Goal: Transaction & Acquisition: Purchase product/service

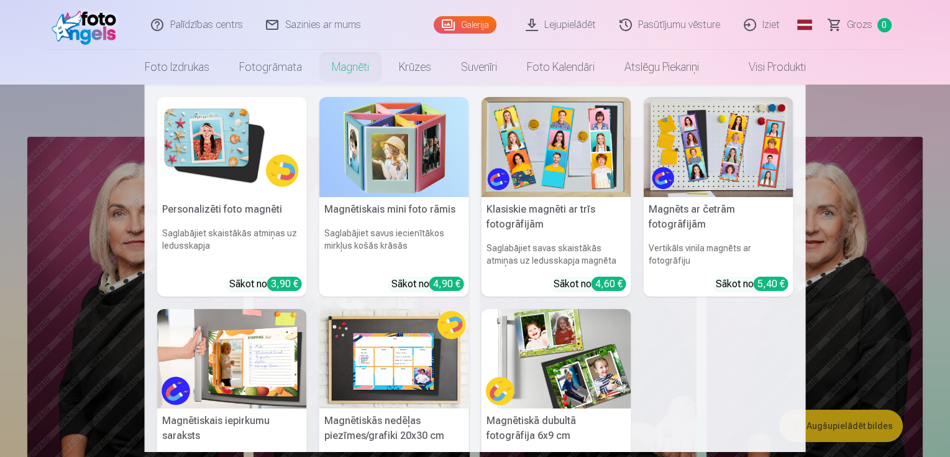
click at [878, 106] on nav "Personalizēti foto magnēti Saglabājiet skaistākās atmiņas uz ledusskapja Sākot …" at bounding box center [475, 268] width 950 height 367
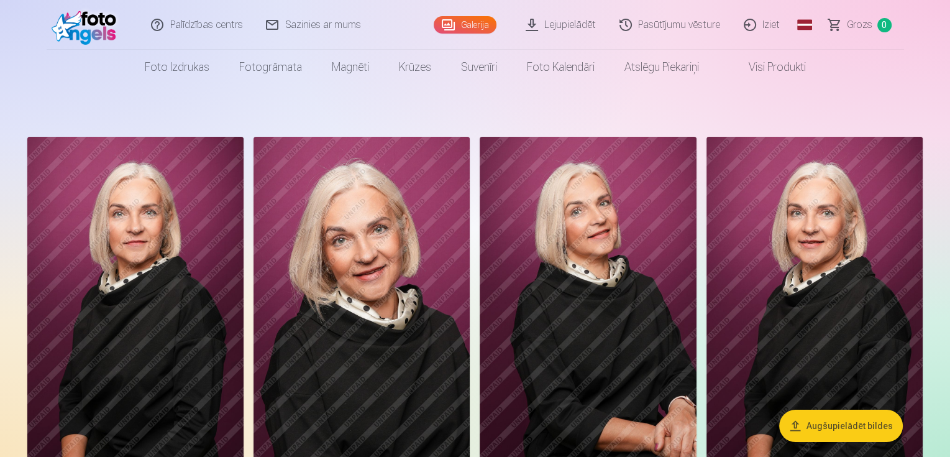
click at [812, 429] on button "Augšupielādēt bildes" at bounding box center [841, 425] width 124 height 32
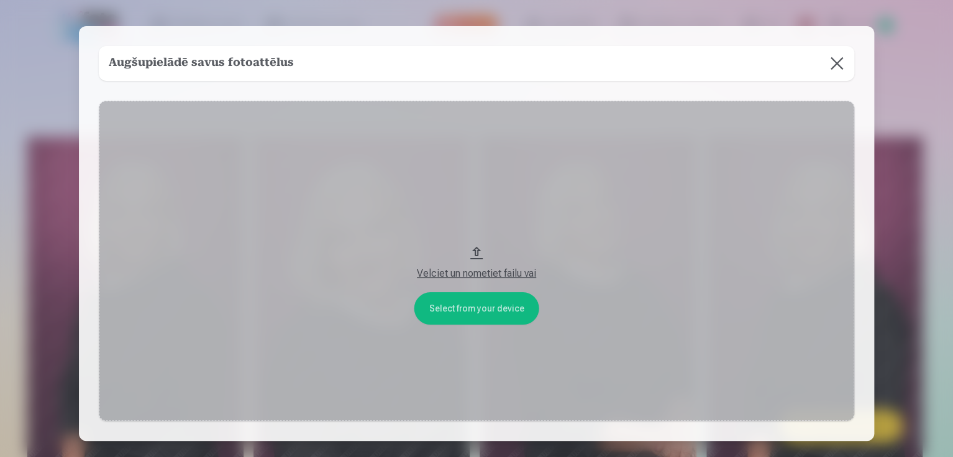
click at [450, 272] on div "Velciet un nometiet failu vai" at bounding box center [476, 273] width 731 height 15
click at [843, 63] on button at bounding box center [837, 63] width 35 height 35
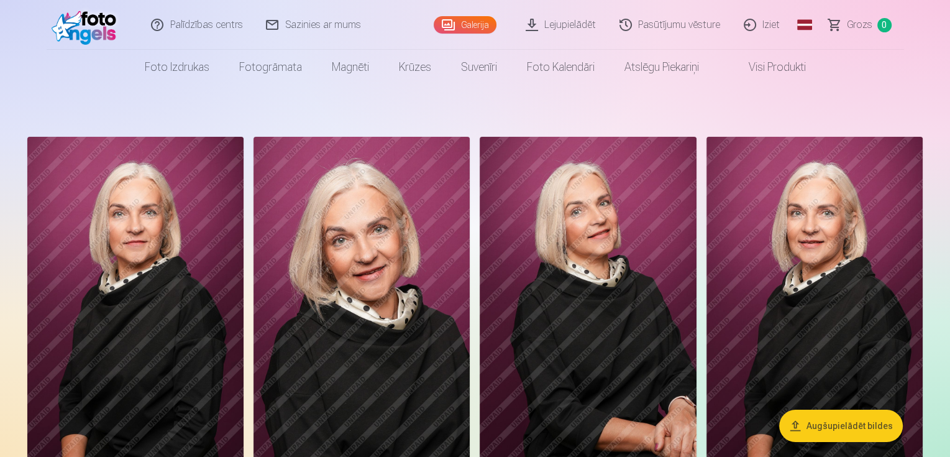
click at [560, 25] on link "Lejupielādēt" at bounding box center [561, 25] width 94 height 50
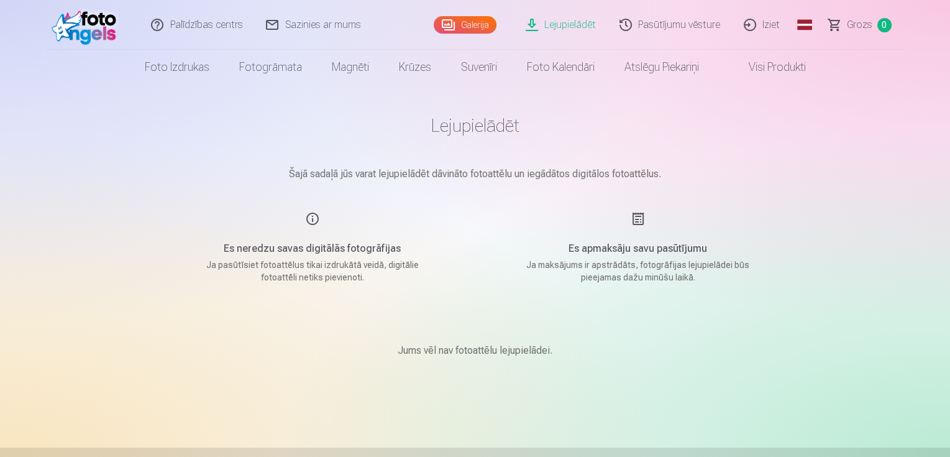
click at [473, 23] on link "Galerija" at bounding box center [465, 24] width 63 height 17
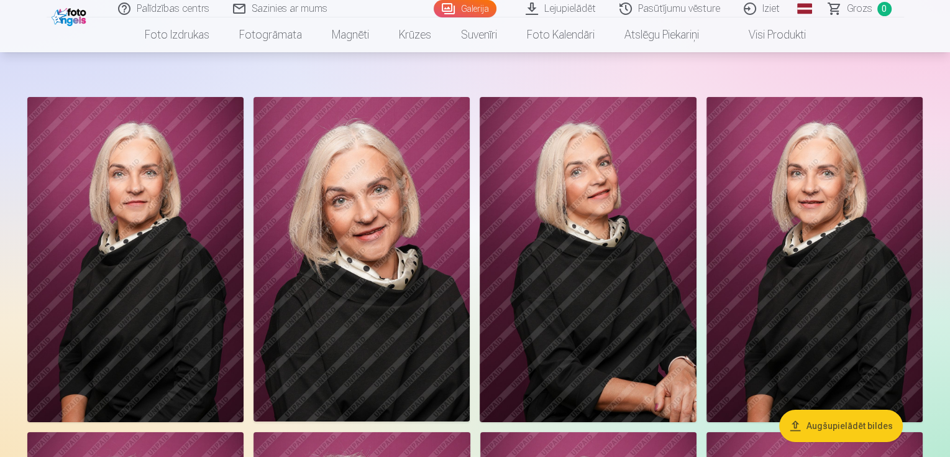
scroll to position [62, 0]
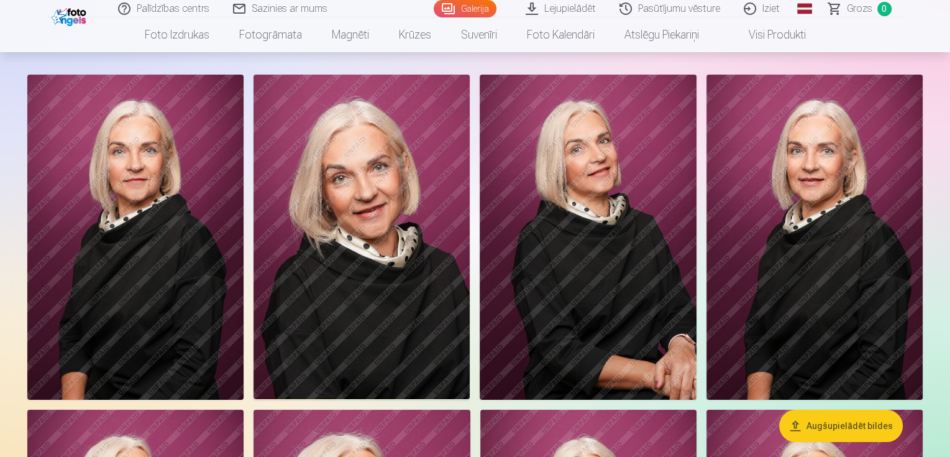
click at [75, 245] on img at bounding box center [135, 237] width 216 height 325
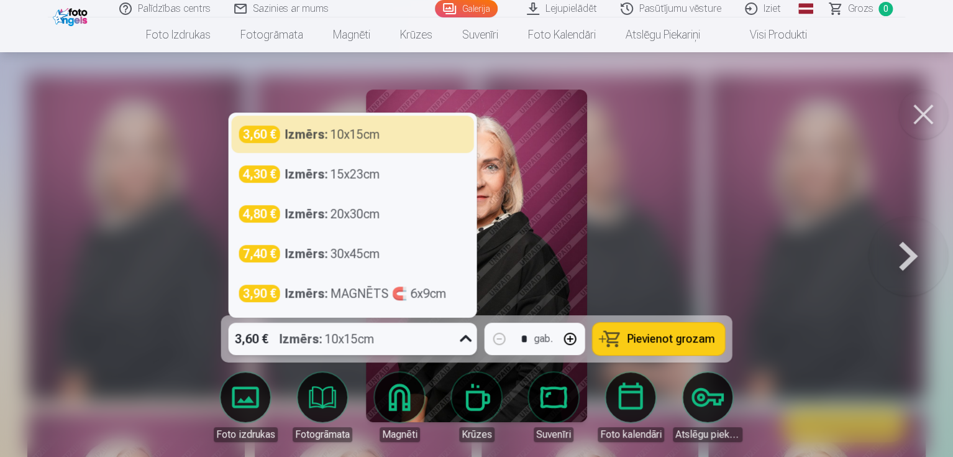
click at [465, 339] on icon at bounding box center [466, 338] width 12 height 7
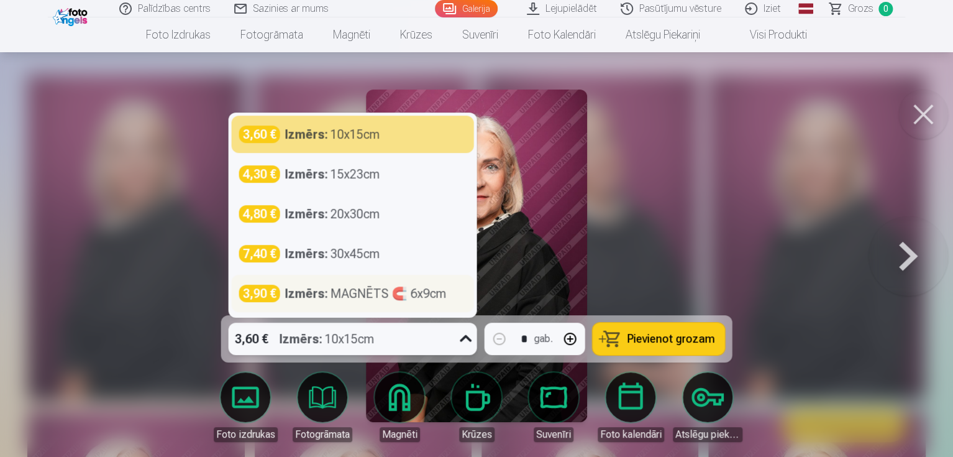
click at [353, 299] on div "Izmērs : MAGNĒTS 🧲 6x9cm" at bounding box center [366, 293] width 162 height 17
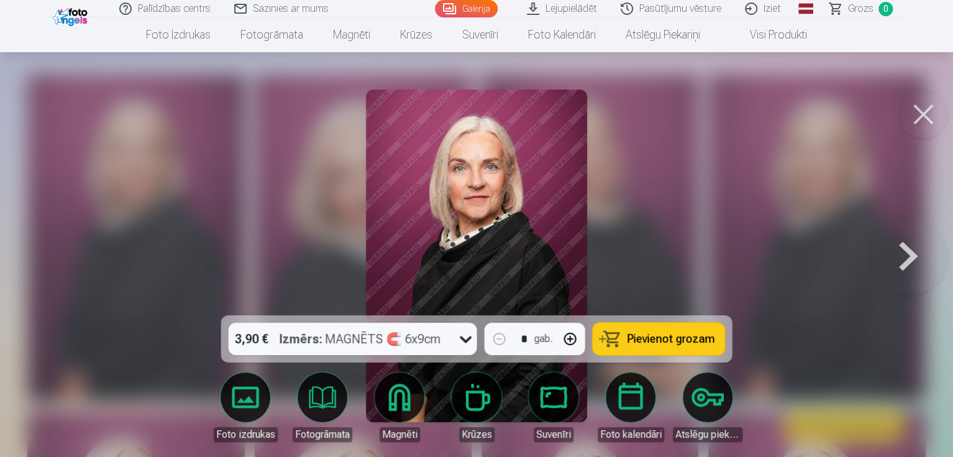
click at [567, 339] on button "button" at bounding box center [570, 339] width 30 height 30
click at [633, 334] on span "Pievienot grozam" at bounding box center [672, 338] width 88 height 11
type input "*"
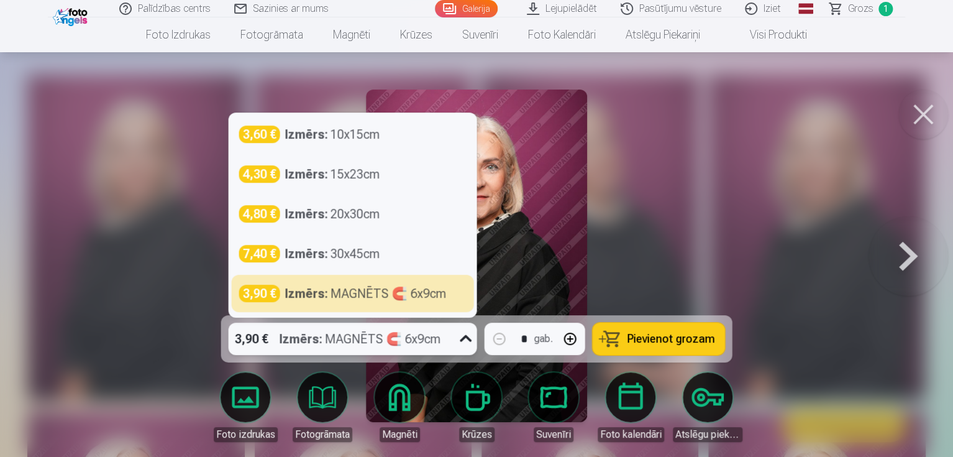
click at [465, 340] on icon at bounding box center [466, 339] width 20 height 20
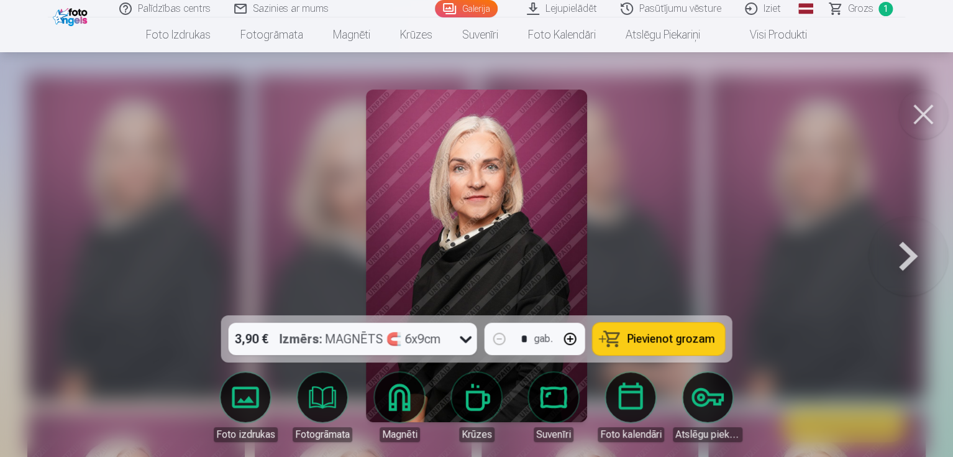
click at [656, 150] on div at bounding box center [476, 228] width 953 height 457
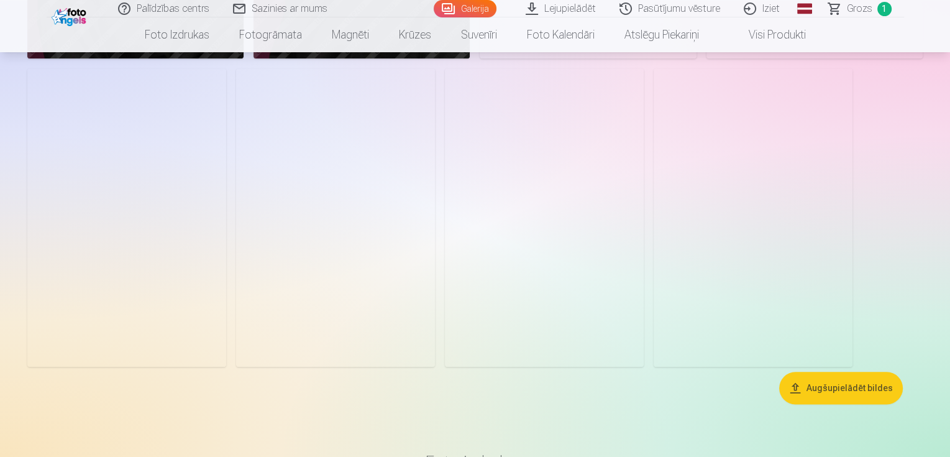
scroll to position [1429, 0]
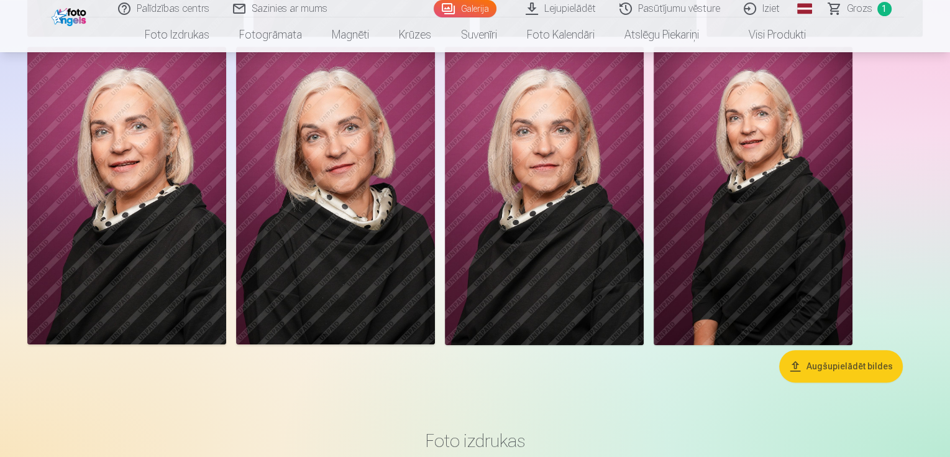
click at [584, 217] on img at bounding box center [544, 196] width 199 height 298
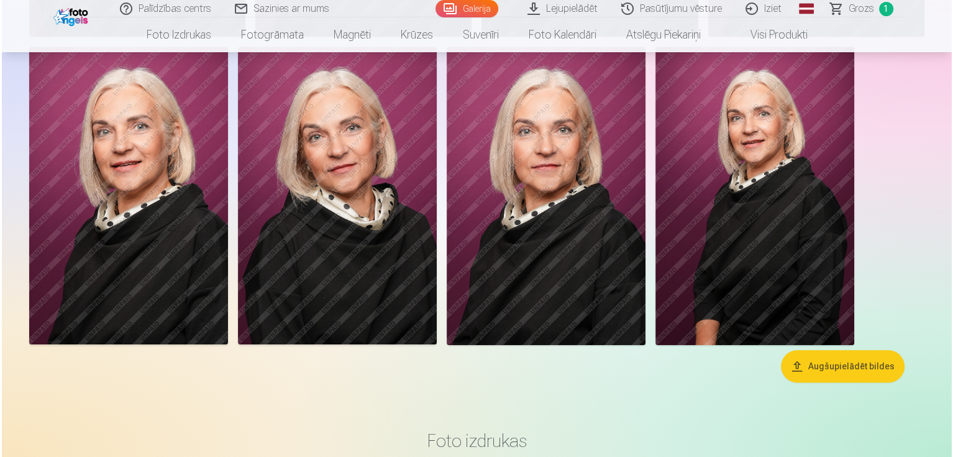
scroll to position [1432, 0]
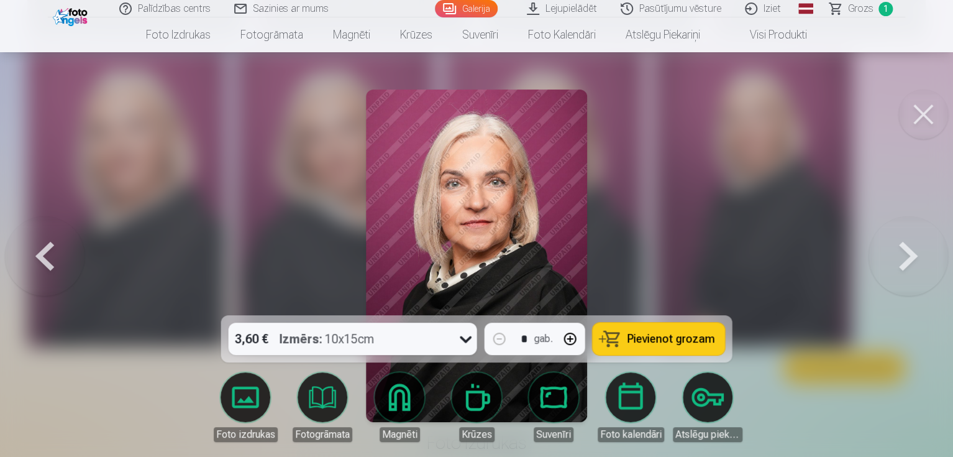
click at [861, 4] on span "Grozs" at bounding box center [860, 8] width 25 height 15
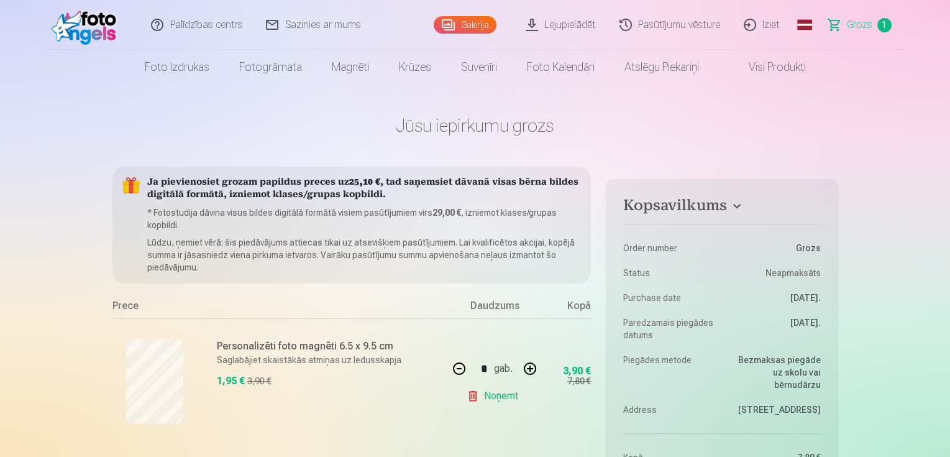
click at [472, 396] on link "Noņemt" at bounding box center [495, 395] width 57 height 25
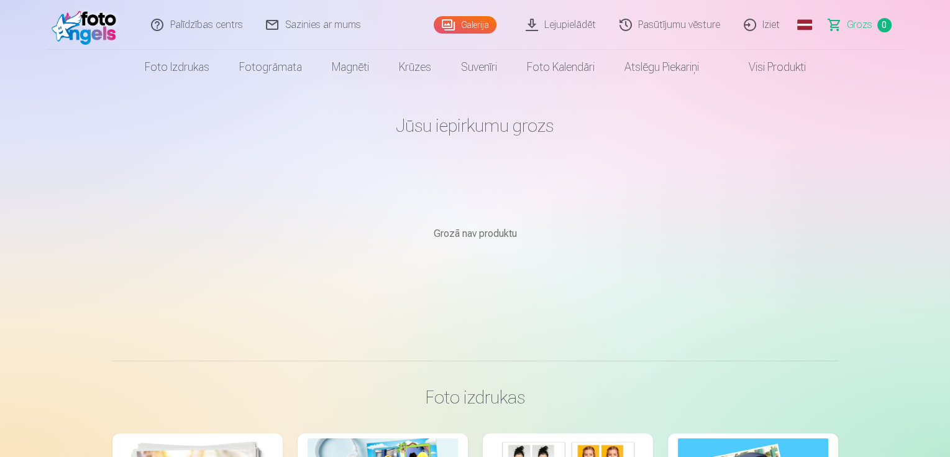
click at [477, 21] on link "Galerija" at bounding box center [465, 24] width 63 height 17
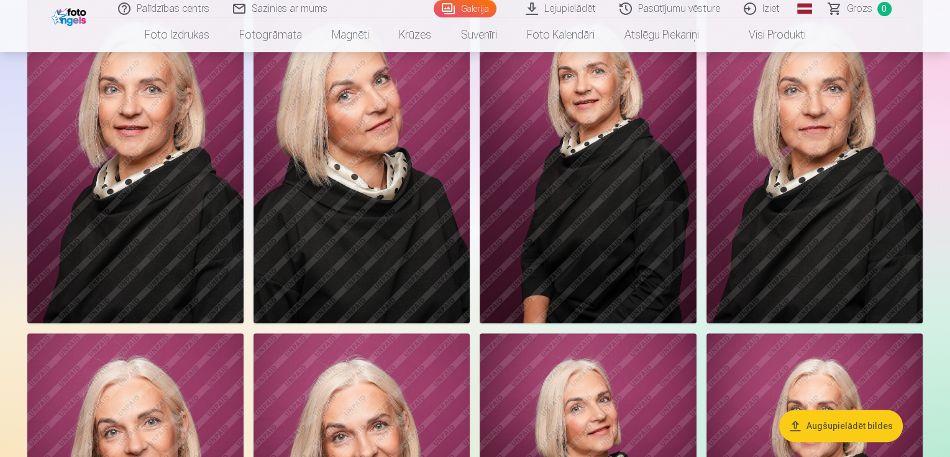
scroll to position [746, 0]
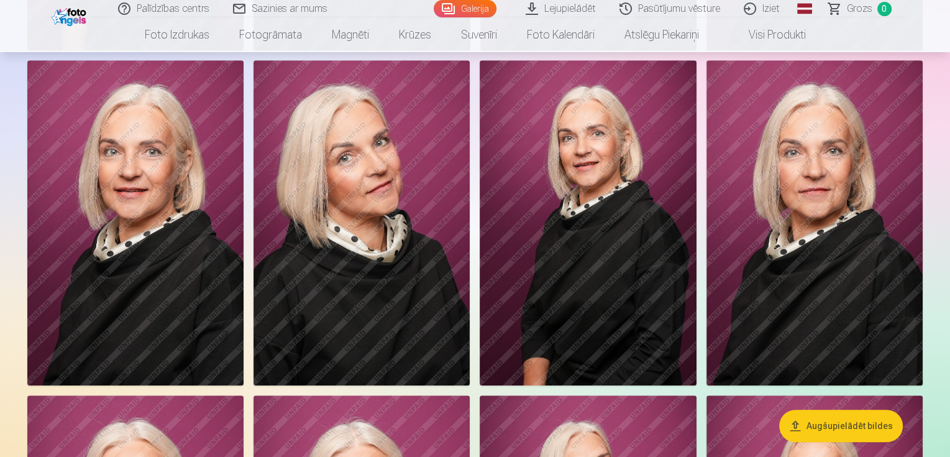
click at [805, 197] on img at bounding box center [814, 222] width 216 height 324
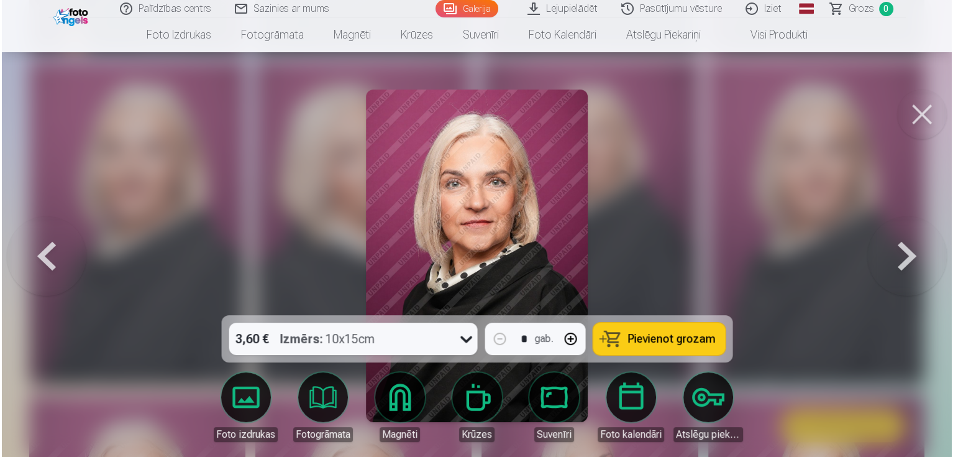
scroll to position [747, 0]
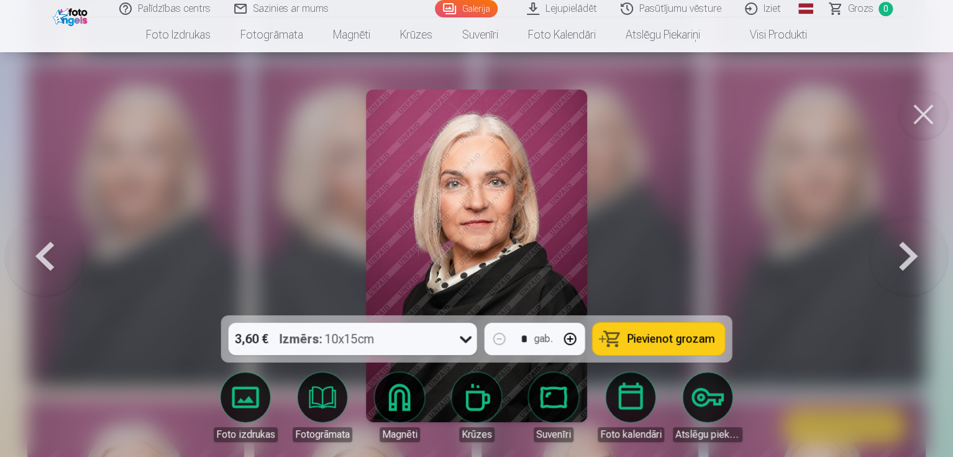
click at [463, 337] on icon at bounding box center [466, 339] width 12 height 7
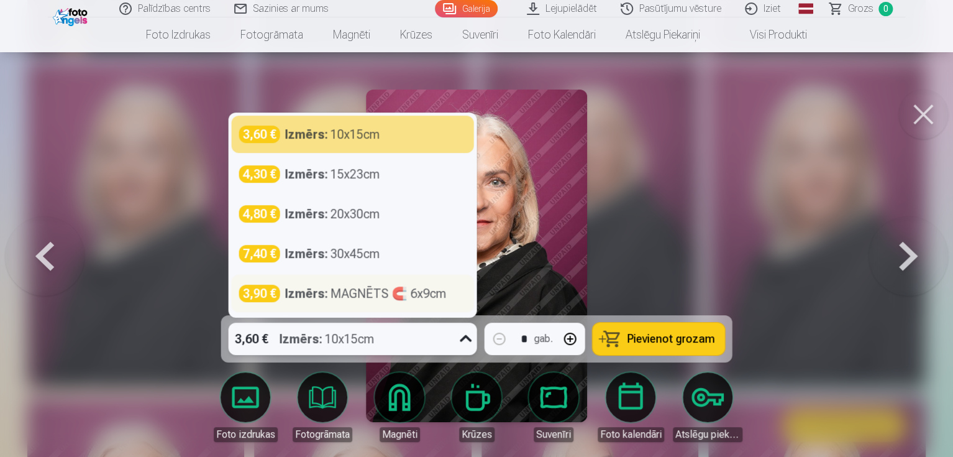
click at [336, 301] on div "Izmērs : MAGNĒTS 🧲 6x9cm" at bounding box center [366, 293] width 162 height 17
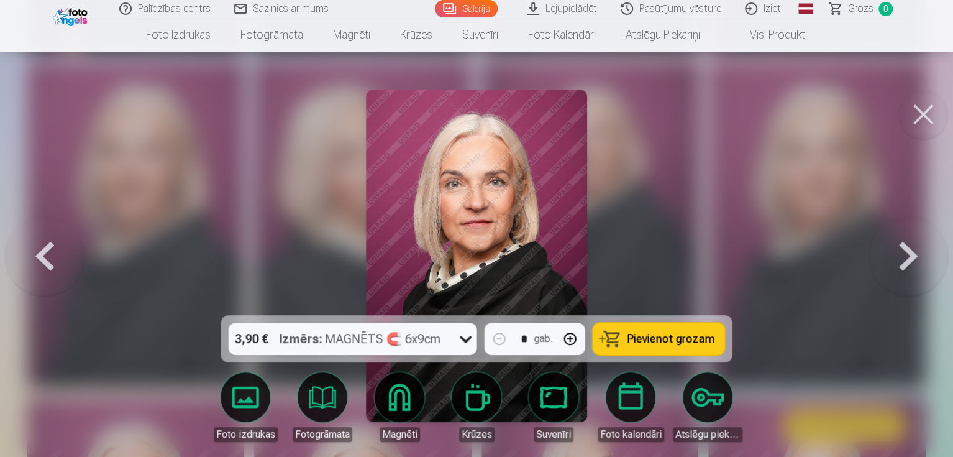
click at [574, 337] on button "button" at bounding box center [570, 339] width 30 height 30
click at [682, 341] on span "Pievienot grozam" at bounding box center [672, 338] width 88 height 11
type input "*"
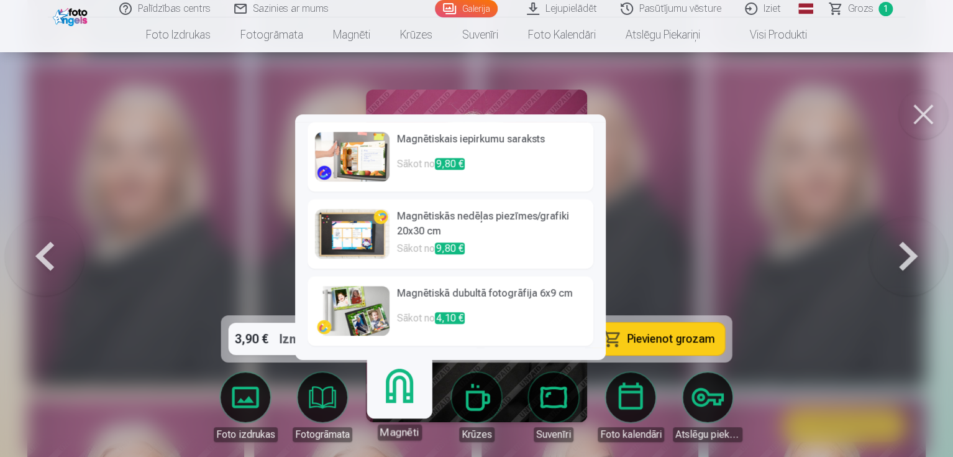
scroll to position [311, 0]
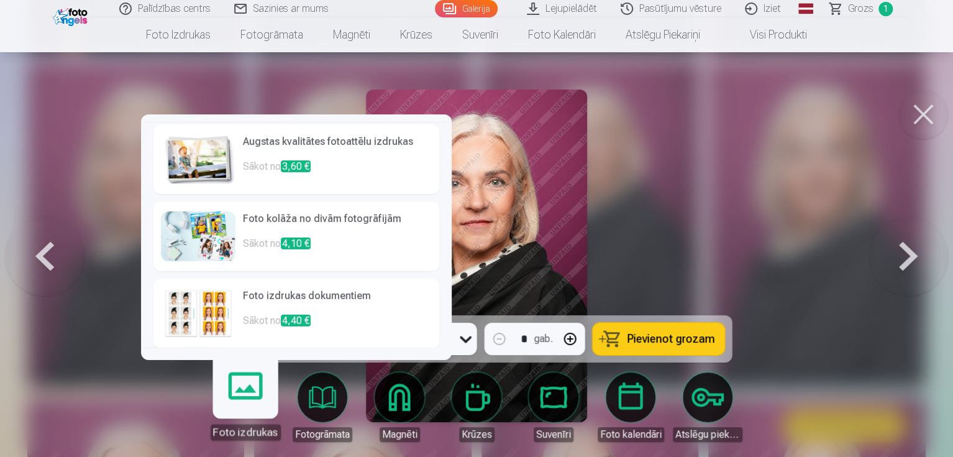
click at [261, 391] on link "Foto izdrukas" at bounding box center [245, 401] width 76 height 76
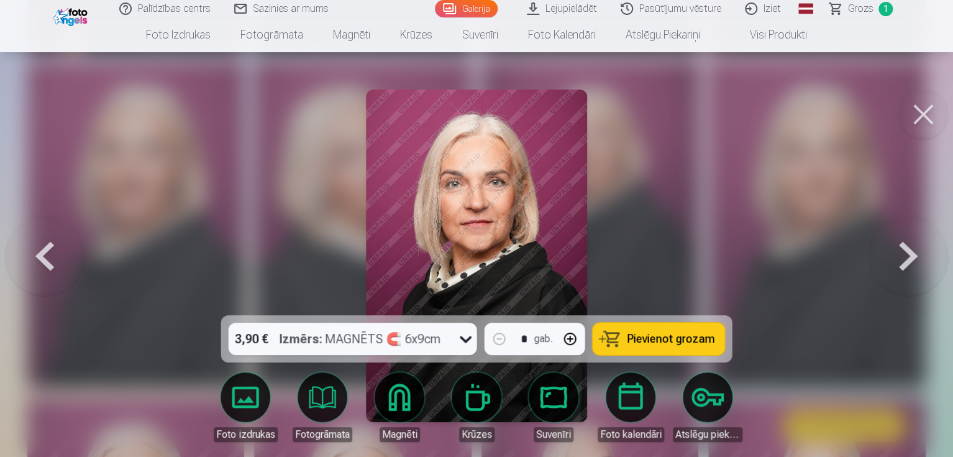
click at [465, 11] on link "Galerija" at bounding box center [466, 8] width 63 height 17
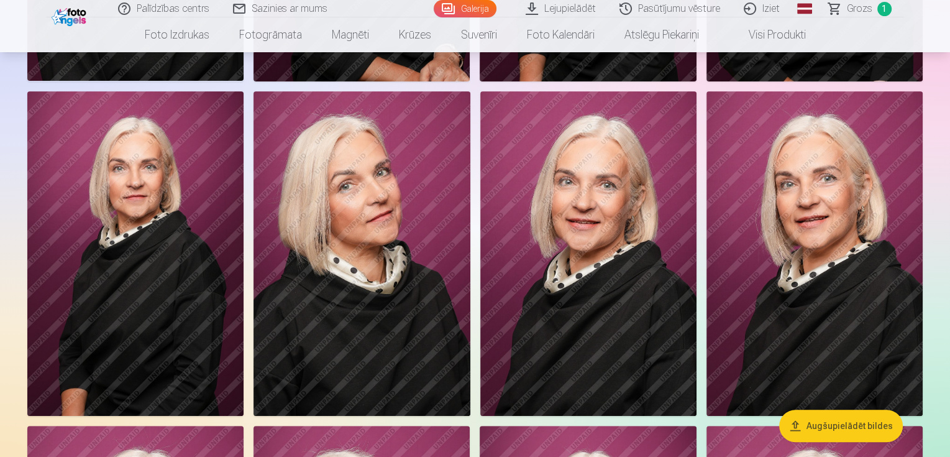
scroll to position [373, 0]
